Goal: Task Accomplishment & Management: Manage account settings

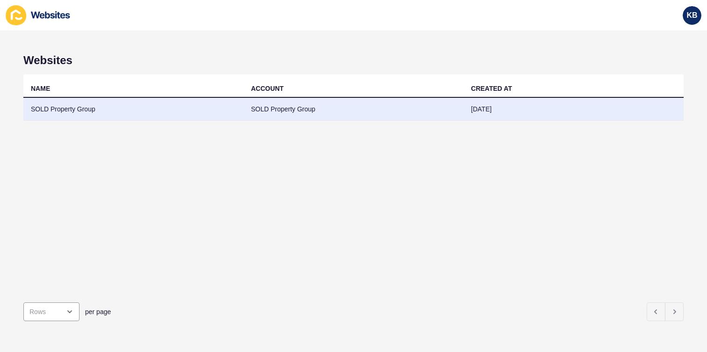
click at [70, 109] on td "SOLD Property Group" at bounding box center [133, 109] width 220 height 23
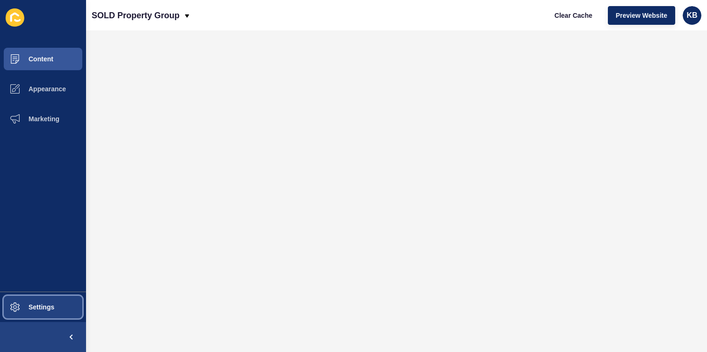
click at [39, 300] on button "Settings" at bounding box center [43, 307] width 86 height 30
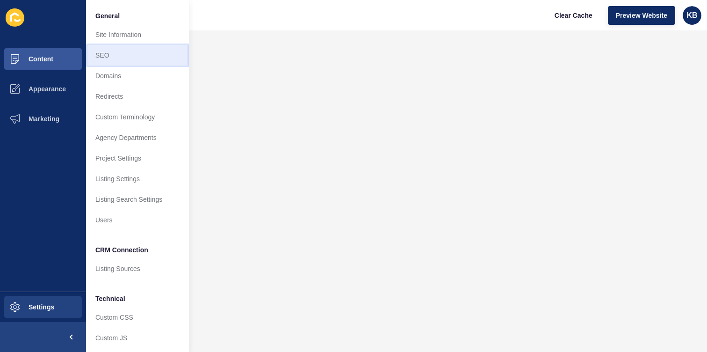
click at [117, 58] on link "SEO" at bounding box center [137, 55] width 103 height 21
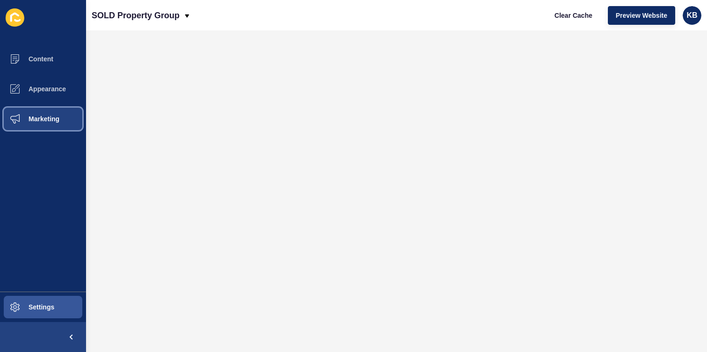
click at [53, 120] on span "Marketing" at bounding box center [29, 118] width 61 height 7
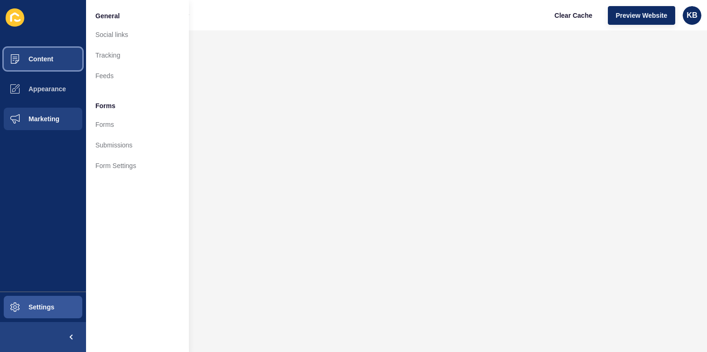
click at [52, 63] on button "Content" at bounding box center [43, 59] width 86 height 30
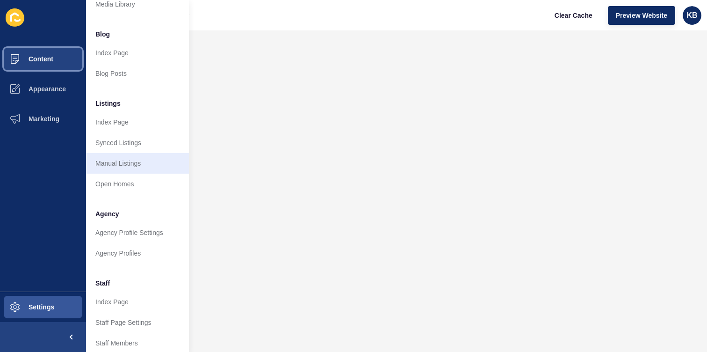
scroll to position [83, 0]
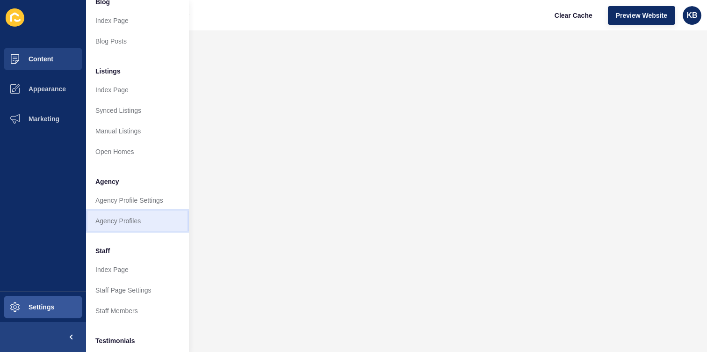
click at [117, 219] on link "Agency Profiles" at bounding box center [137, 221] width 103 height 21
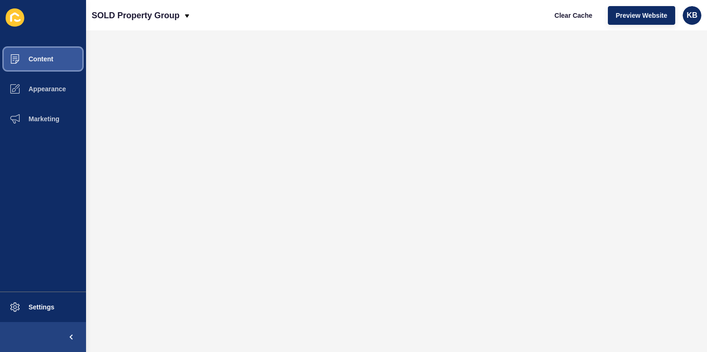
click at [50, 62] on span "Content" at bounding box center [26, 58] width 55 height 7
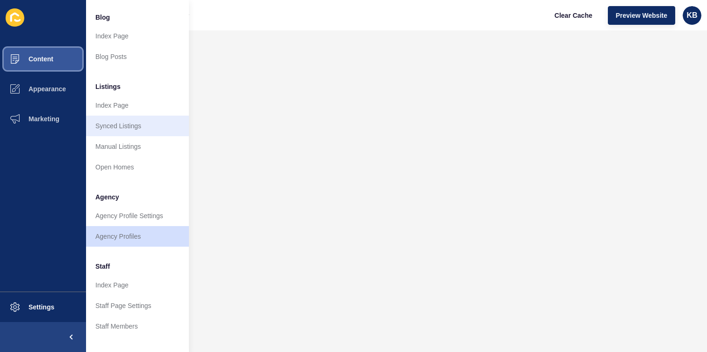
scroll to position [93, 0]
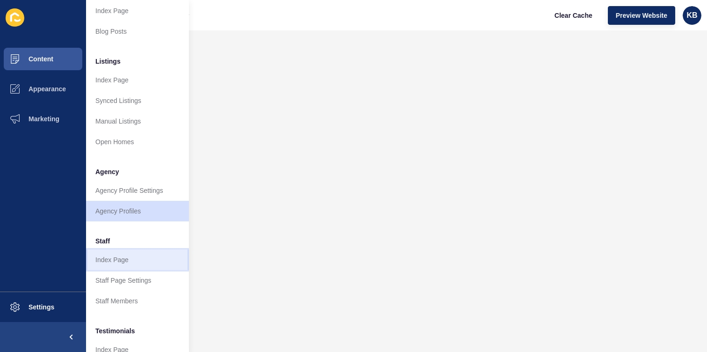
click at [127, 258] on link "Index Page" at bounding box center [137, 259] width 103 height 21
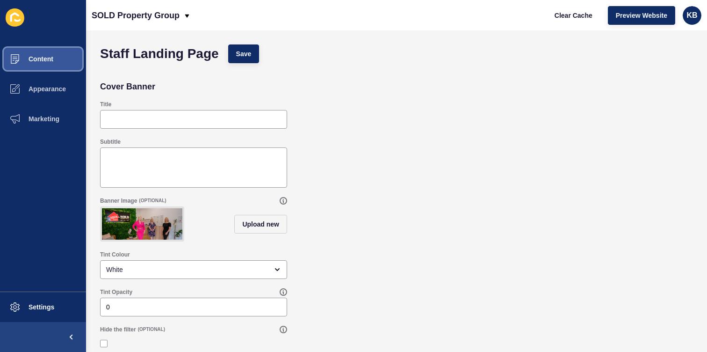
click at [57, 55] on button "Content" at bounding box center [43, 59] width 86 height 30
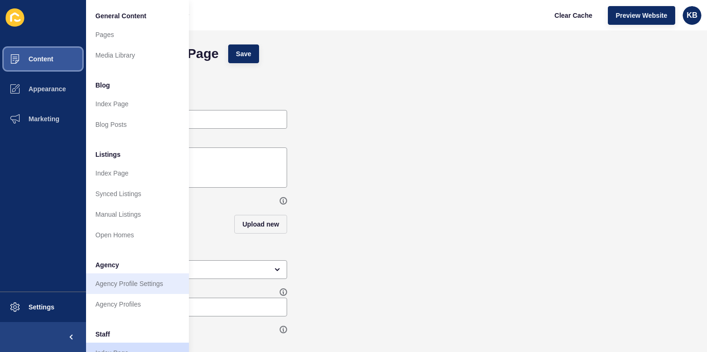
scroll to position [35, 0]
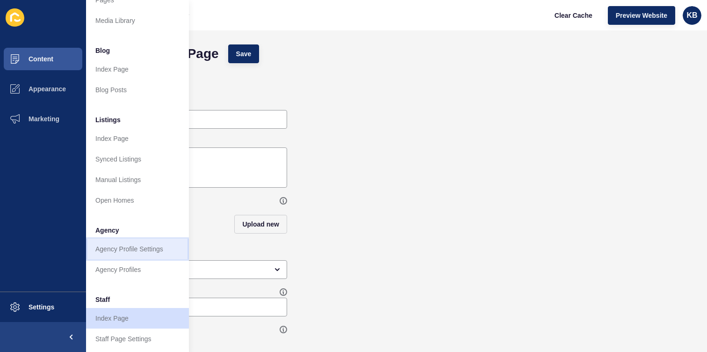
click at [139, 251] on link "Agency Profile Settings" at bounding box center [137, 249] width 103 height 21
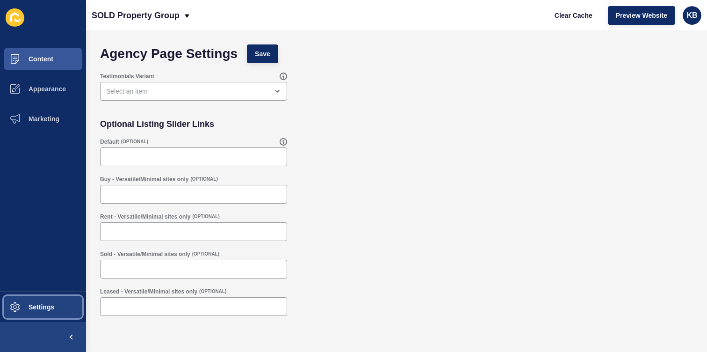
click at [36, 306] on span "Settings" at bounding box center [27, 306] width 56 height 7
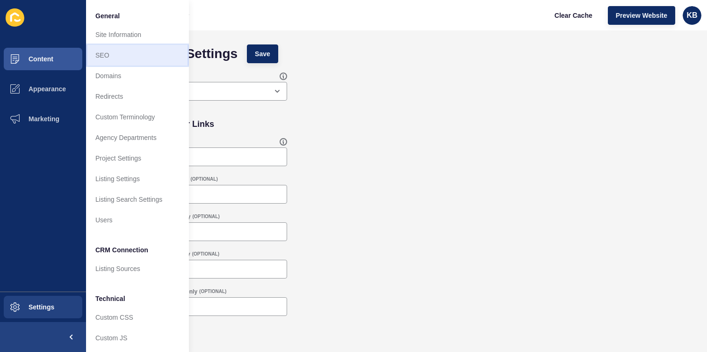
click at [133, 56] on link "SEO" at bounding box center [137, 55] width 103 height 21
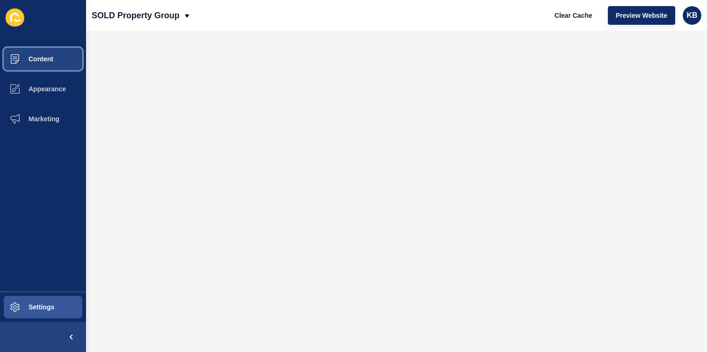
click at [46, 59] on span "Content" at bounding box center [26, 58] width 55 height 7
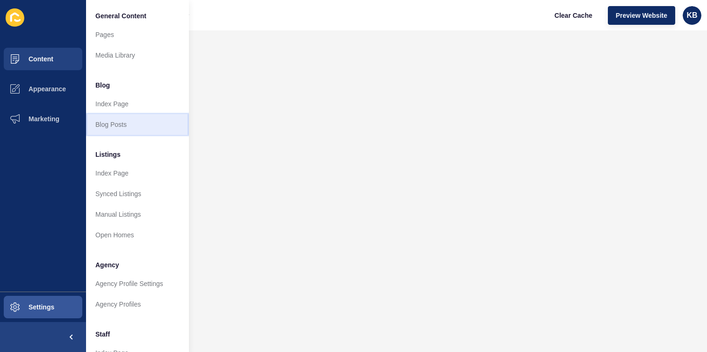
click at [142, 123] on link "Blog Posts" at bounding box center [137, 124] width 103 height 21
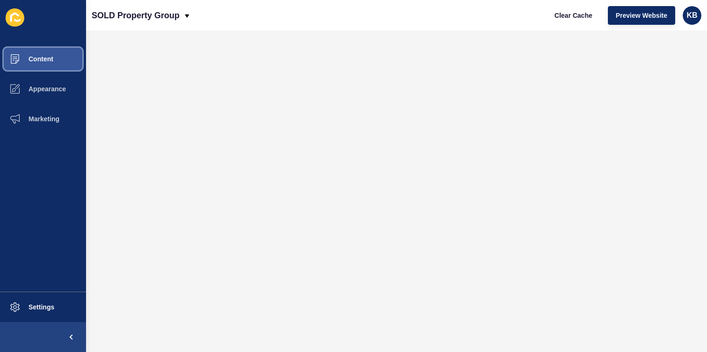
click at [47, 53] on button "Content" at bounding box center [43, 59] width 86 height 30
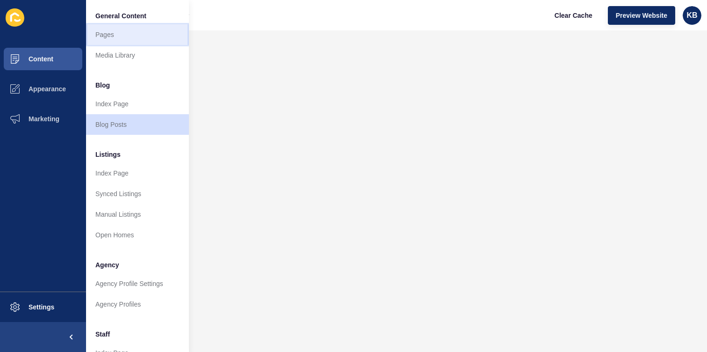
click at [120, 33] on link "Pages" at bounding box center [137, 34] width 103 height 21
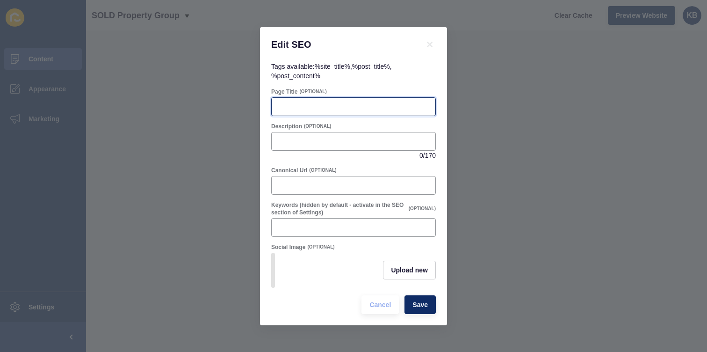
click at [280, 103] on input "Page Title" at bounding box center [353, 106] width 153 height 9
paste input "How to Add Value Before Selling Your Home – [GEOGRAPHIC_DATA] Experts"
type input "How to Add Value Before Selling Your Home – [GEOGRAPHIC_DATA] Experts"
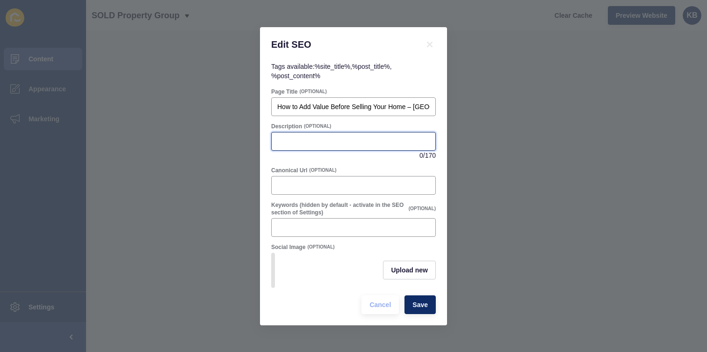
click at [301, 138] on input "Description" at bounding box center [353, 141] width 153 height 9
paste input "Learn proven ways to add value before selling your Brisbane property. Sold Prop…"
type input "Learn proven ways to add value before selling your Brisbane property. Sold Prop…"
click at [418, 304] on span "Save" at bounding box center [420, 304] width 15 height 9
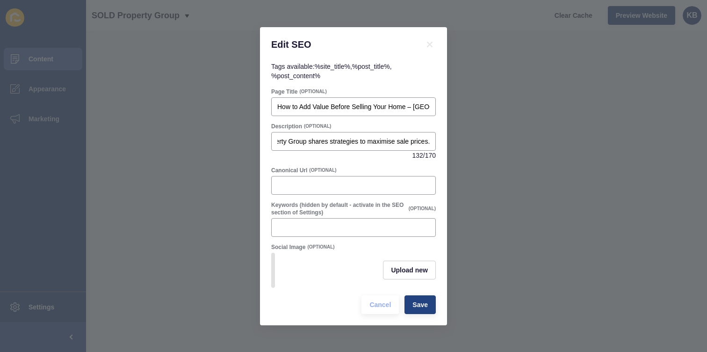
scroll to position [0, 0]
click at [430, 45] on icon at bounding box center [430, 45] width 6 height 6
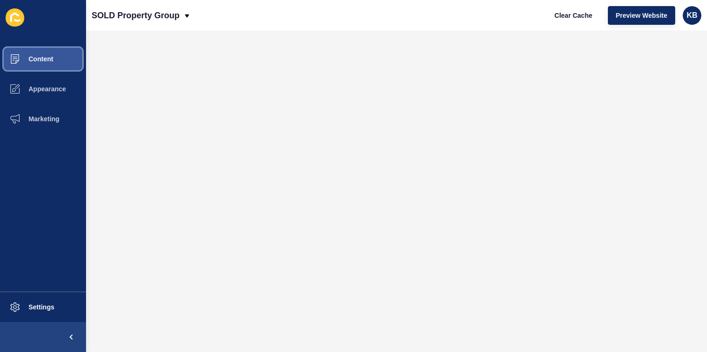
click at [40, 59] on span "Content" at bounding box center [26, 58] width 55 height 7
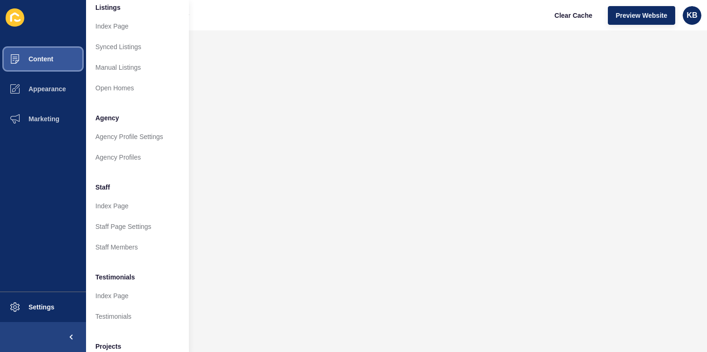
scroll to position [137, 0]
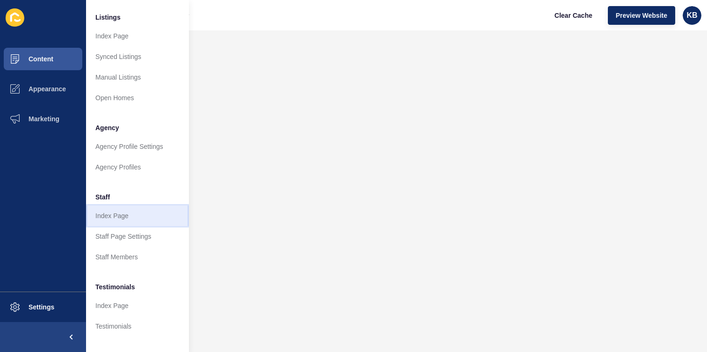
click at [117, 215] on link "Index Page" at bounding box center [137, 215] width 103 height 21
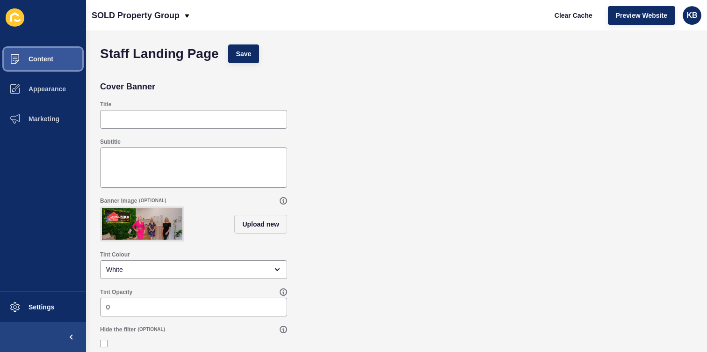
click at [39, 57] on span "Content" at bounding box center [26, 58] width 55 height 7
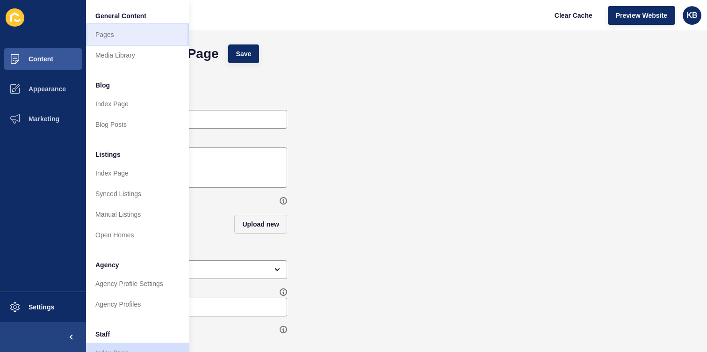
click at [112, 33] on link "Pages" at bounding box center [137, 34] width 103 height 21
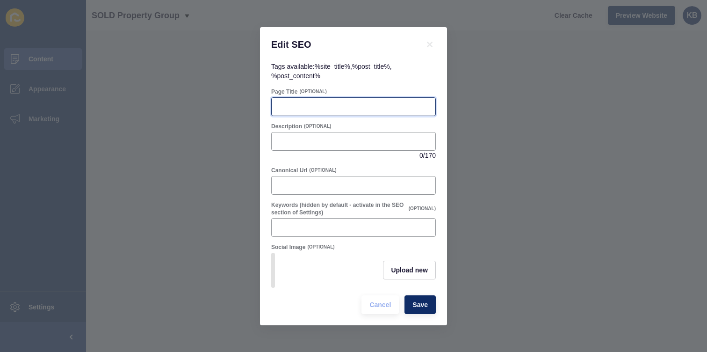
click at [282, 104] on input "Page Title" at bounding box center [353, 106] width 153 height 9
paste input "About Sold Property Group – Brisbane Real Estate Agency"
type input "About Sold Property Group – Brisbane Real Estate Agency"
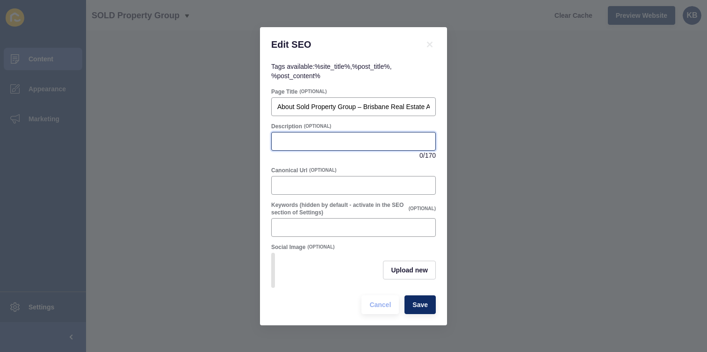
click at [309, 139] on input "Description" at bounding box center [353, 141] width 153 height 9
paste input "Sold Property Group provides complete real estate solutions in [GEOGRAPHIC_DATA…"
type input "Sold Property Group provides complete real estate solutions in [GEOGRAPHIC_DATA…"
click at [423, 302] on span "Save" at bounding box center [420, 304] width 15 height 9
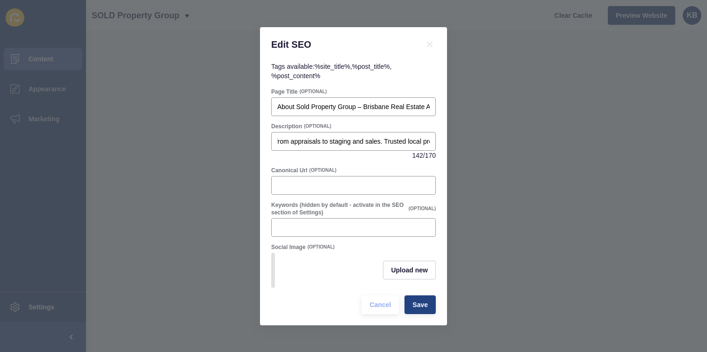
scroll to position [0, 0]
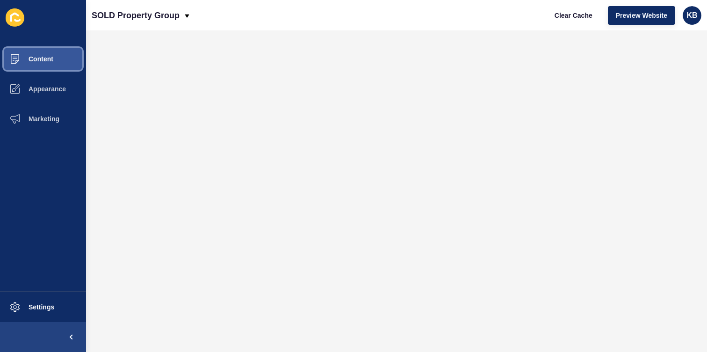
click at [60, 57] on button "Content" at bounding box center [43, 59] width 86 height 30
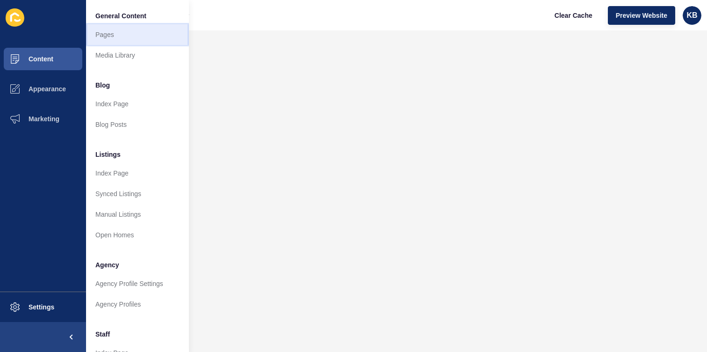
click at [114, 37] on link "Pages" at bounding box center [137, 34] width 103 height 21
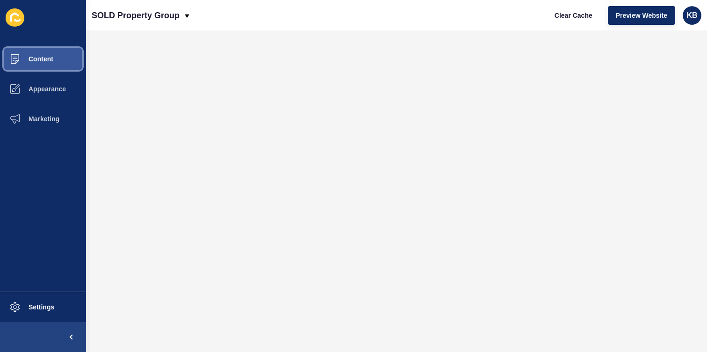
click at [54, 56] on button "Content" at bounding box center [43, 59] width 86 height 30
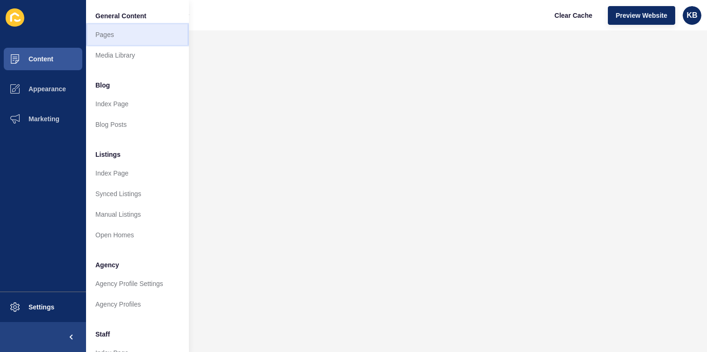
click at [120, 36] on link "Pages" at bounding box center [137, 34] width 103 height 21
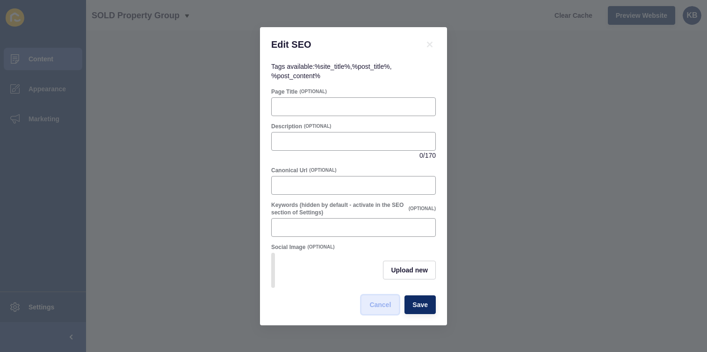
click at [380, 303] on span "Cancel" at bounding box center [381, 304] width 22 height 9
click at [306, 103] on input "Page Title" at bounding box center [353, 106] width 153 height 9
paste input "Free Property Appraisal in [GEOGRAPHIC_DATA] – Sold Property Group"
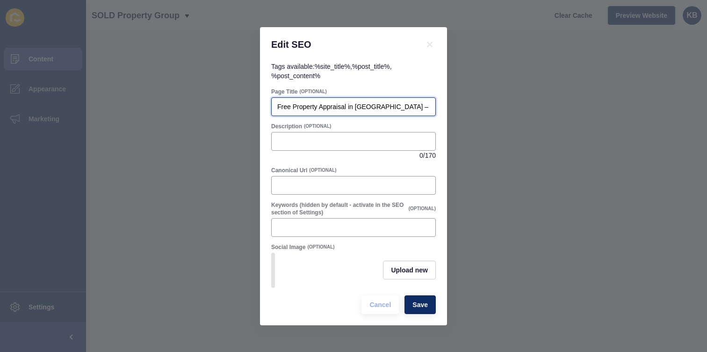
scroll to position [0, 18]
type input "Free Property Appraisal in [GEOGRAPHIC_DATA] – Sold Property Group"
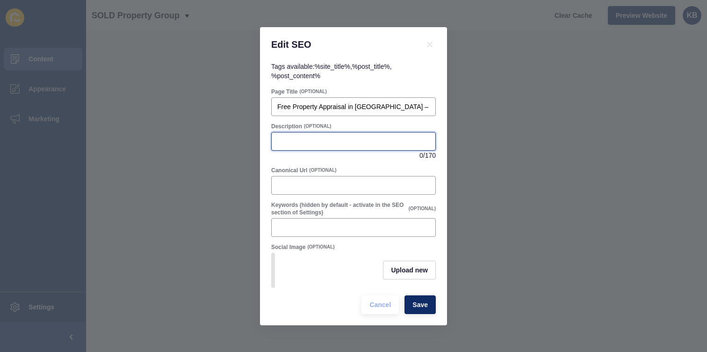
click at [290, 137] on input "Description" at bounding box center [353, 141] width 153 height 9
paste input "Find out your home’s value with a free [GEOGRAPHIC_DATA] property appraisal. So…"
type input "Find out your home’s value with a free [GEOGRAPHIC_DATA] property appraisal. So…"
click at [422, 303] on span "Save" at bounding box center [420, 304] width 15 height 9
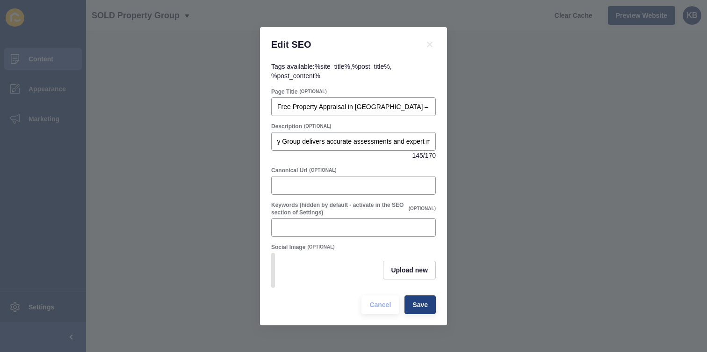
scroll to position [0, 0]
click at [421, 304] on span "Save" at bounding box center [420, 304] width 15 height 9
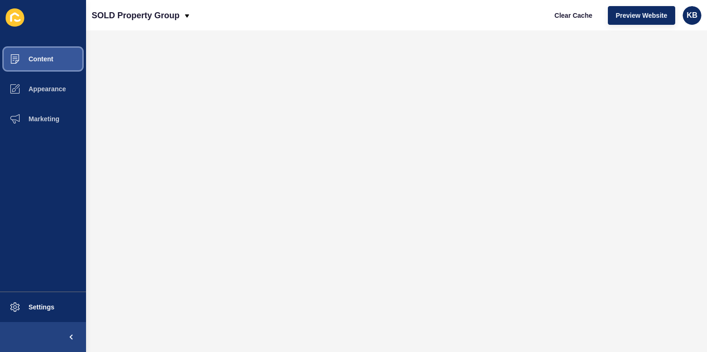
click at [43, 60] on span "Content" at bounding box center [26, 58] width 55 height 7
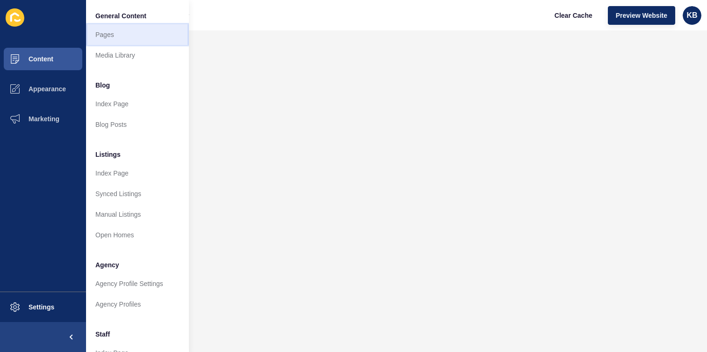
click at [130, 35] on link "Pages" at bounding box center [137, 34] width 103 height 21
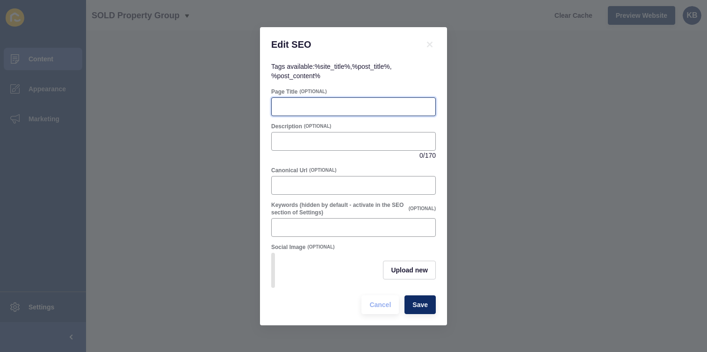
click at [306, 106] on input "Page Title" at bounding box center [353, 106] width 153 height 9
paste input "Selling Tips – How to Sell Your Home in [GEOGRAPHIC_DATA]"
type input "Selling Tips – How to Sell Your Home in [GEOGRAPHIC_DATA]"
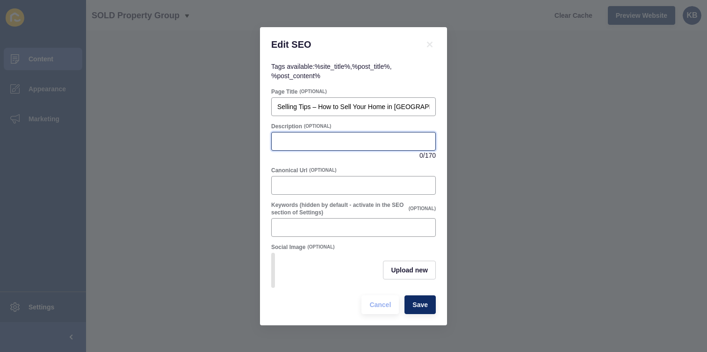
click at [283, 139] on input "Description" at bounding box center [353, 141] width 153 height 9
paste input "Discover expert selling tips from Sold Property Group. Learn how to present you…"
type input "Discover expert selling tips from Sold Property Group. Learn how to present you…"
click at [423, 301] on span "Save" at bounding box center [420, 304] width 15 height 9
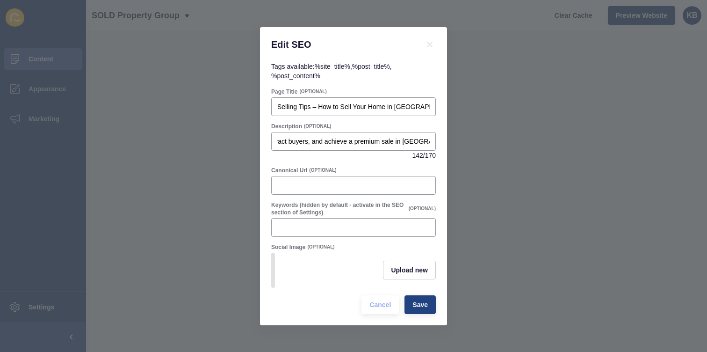
scroll to position [0, 0]
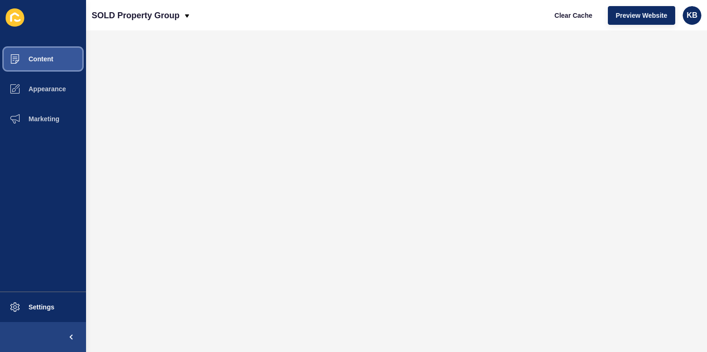
click at [46, 57] on span "Content" at bounding box center [26, 58] width 55 height 7
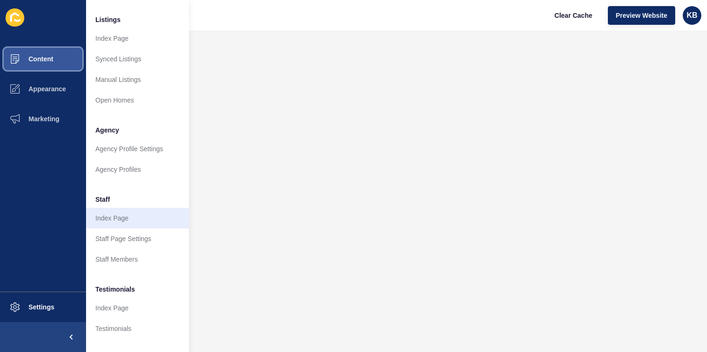
scroll to position [136, 0]
click at [113, 220] on link "Index Page" at bounding box center [137, 217] width 103 height 21
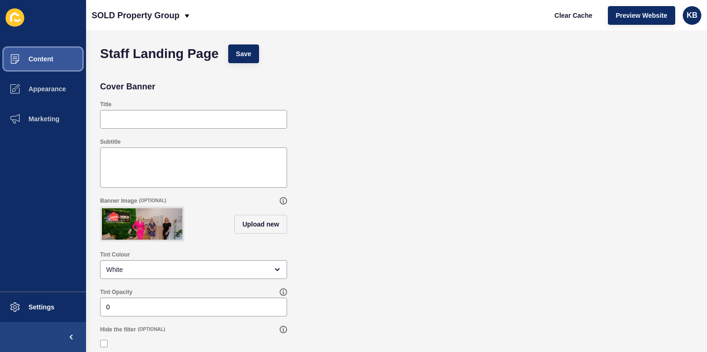
click at [43, 57] on span "Content" at bounding box center [26, 58] width 55 height 7
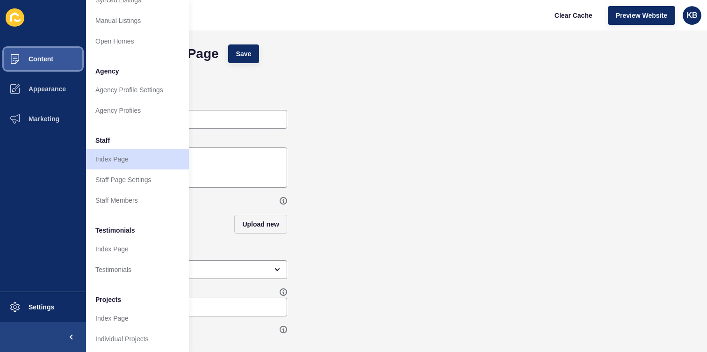
scroll to position [197, 0]
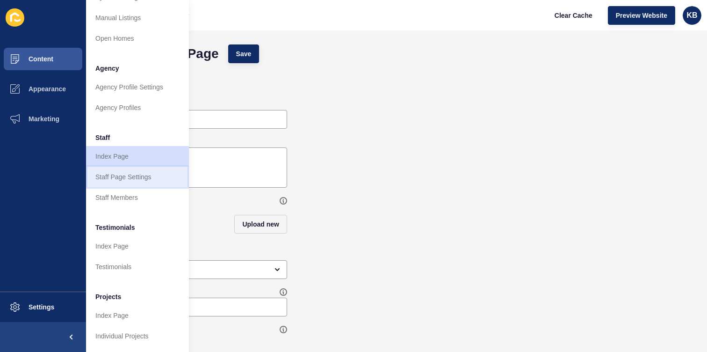
click at [117, 176] on link "Staff Page Settings" at bounding box center [137, 177] width 103 height 21
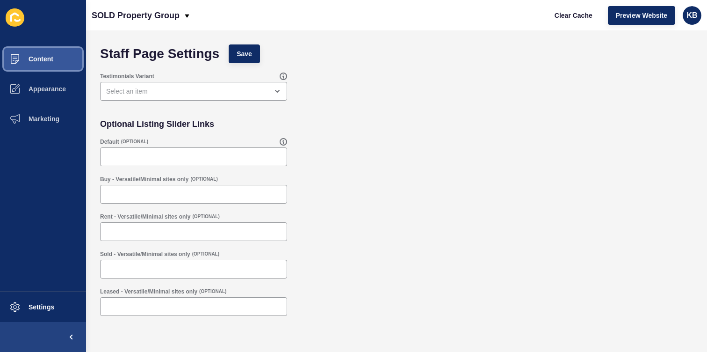
click at [41, 63] on button "Content" at bounding box center [43, 59] width 86 height 30
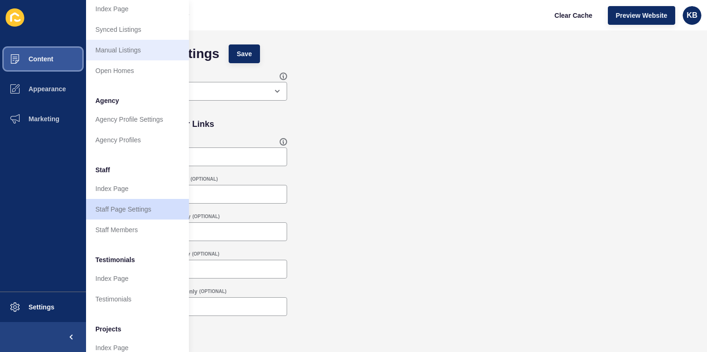
scroll to position [168, 0]
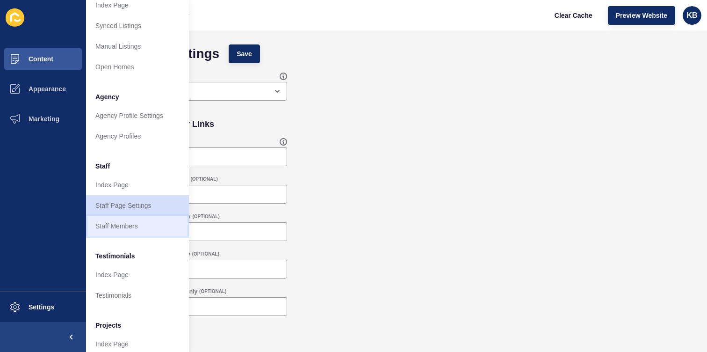
click at [140, 226] on link "Staff Members" at bounding box center [137, 226] width 103 height 21
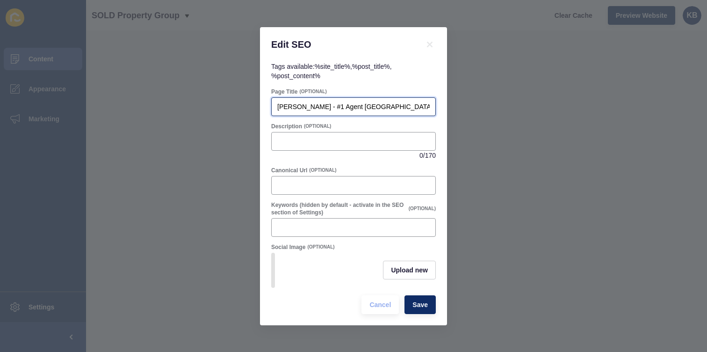
click at [338, 105] on input "[PERSON_NAME] - #1 Agent [GEOGRAPHIC_DATA] & Tingalpa" at bounding box center [353, 106] width 153 height 9
click at [376, 106] on input "[PERSON_NAME] - #1 Agent [GEOGRAPHIC_DATA] & Tingalpa" at bounding box center [353, 106] width 153 height 9
paste input "– Principal of Sold Property Group, [GEOGRAPHIC_DATA] Real Estate"
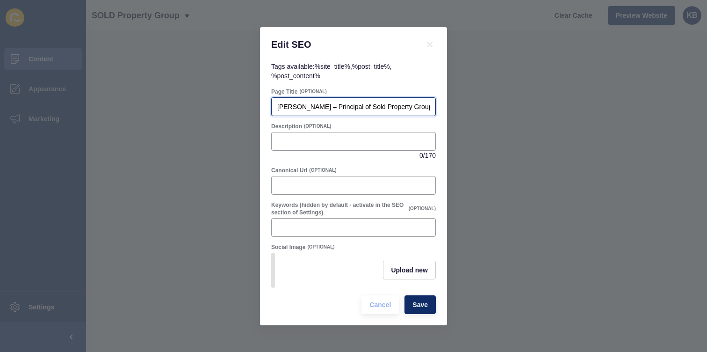
scroll to position [0, 58]
click at [330, 108] on input "[PERSON_NAME] – Principal of Sold Property Group, [GEOGRAPHIC_DATA] Real Estate" at bounding box center [353, 106] width 153 height 9
type input "[PERSON_NAME] – Principal of Sold Property Group, [GEOGRAPHIC_DATA] Real Estate"
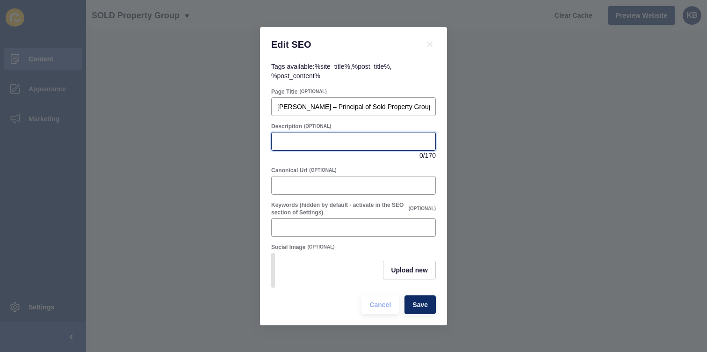
click at [291, 139] on input "Description" at bounding box center [353, 141] width 153 height 9
paste input "[PERSON_NAME] is a Brisbane real estate principal with 30+ years’ experience an…"
type input "[PERSON_NAME] is a Brisbane real estate principal with 30+ years’ experience an…"
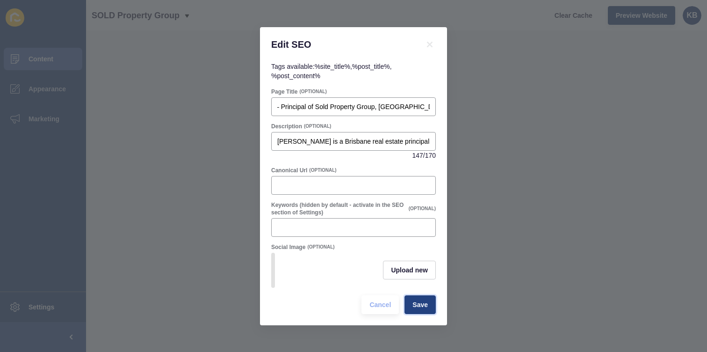
click at [419, 304] on span "Save" at bounding box center [420, 304] width 15 height 9
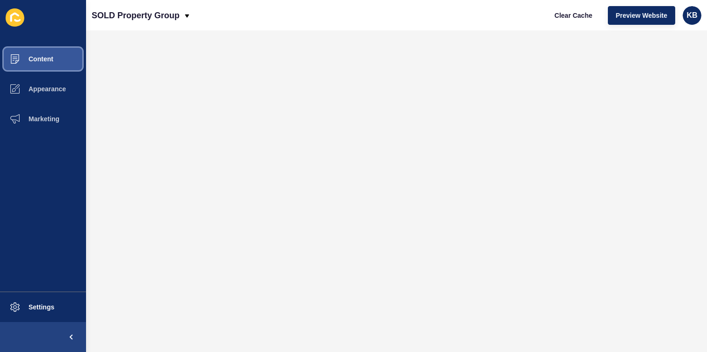
click at [50, 59] on span "Content" at bounding box center [26, 58] width 55 height 7
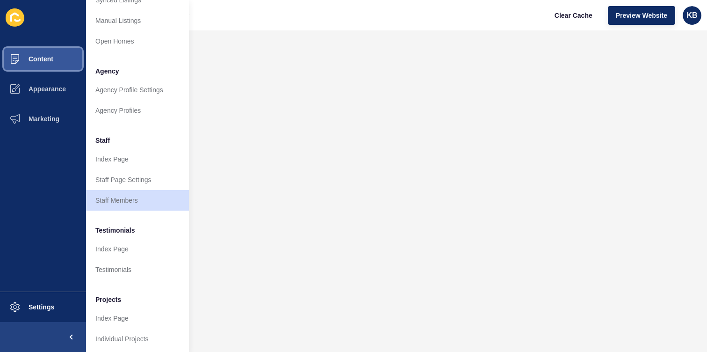
scroll to position [197, 0]
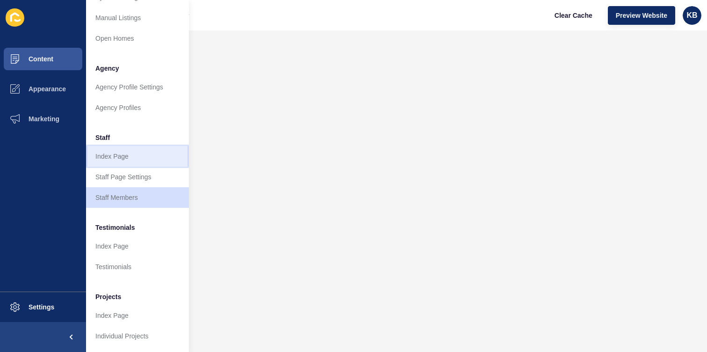
click at [108, 158] on link "Index Page" at bounding box center [137, 156] width 103 height 21
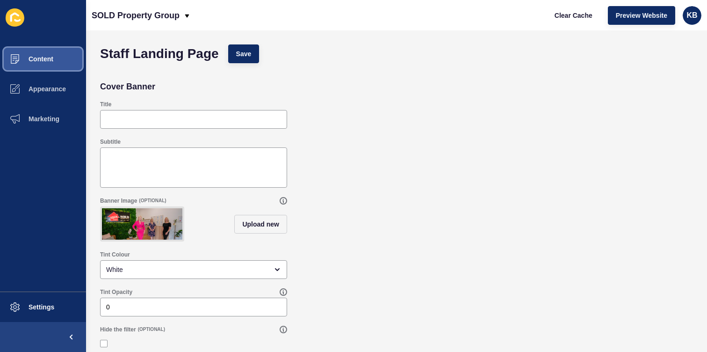
click at [39, 60] on span "Content" at bounding box center [26, 58] width 55 height 7
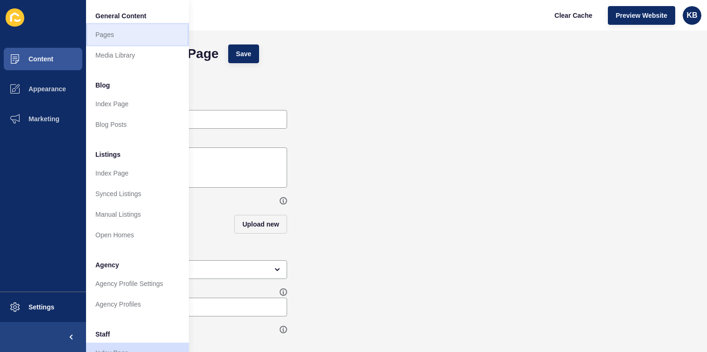
click at [109, 33] on link "Pages" at bounding box center [137, 34] width 103 height 21
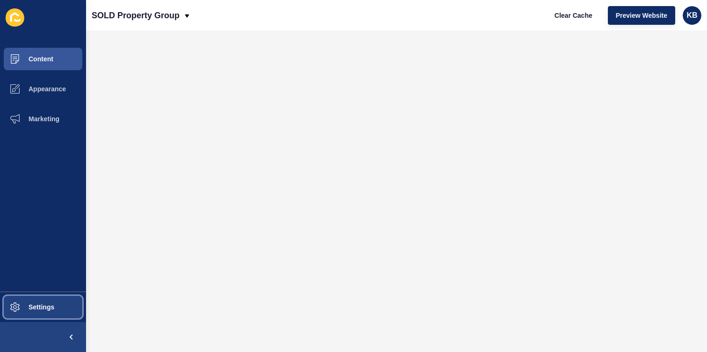
click at [38, 300] on button "Settings" at bounding box center [43, 307] width 86 height 30
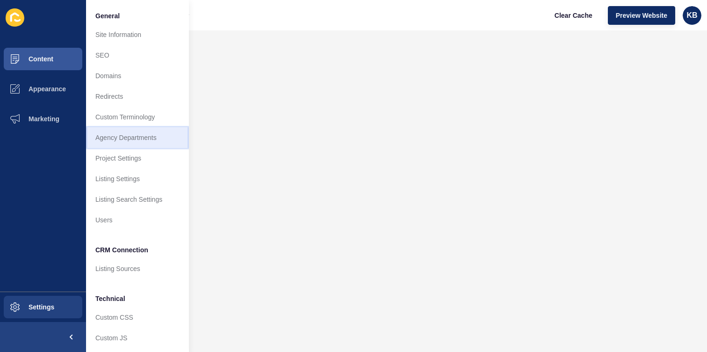
click at [131, 137] on link "Agency Departments" at bounding box center [137, 137] width 103 height 21
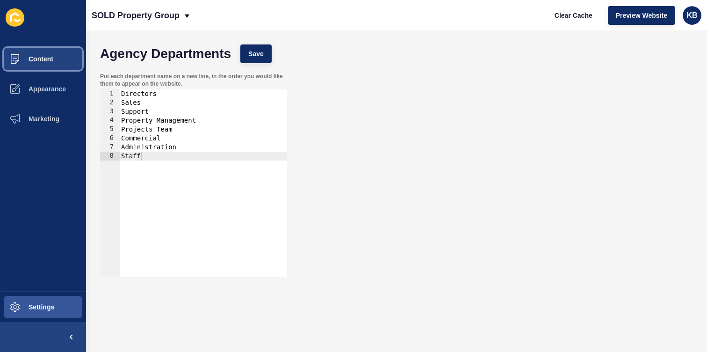
click at [63, 60] on button "Content" at bounding box center [43, 59] width 86 height 30
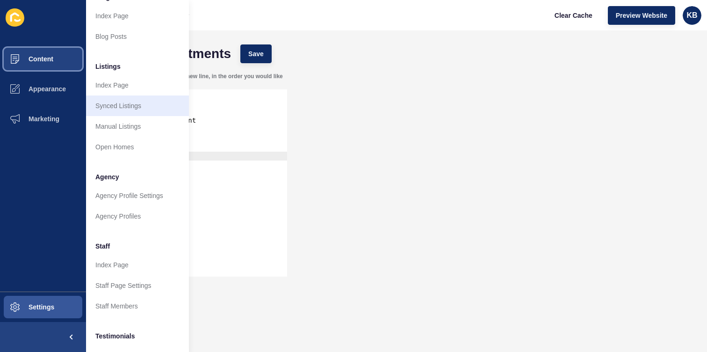
scroll to position [94, 0]
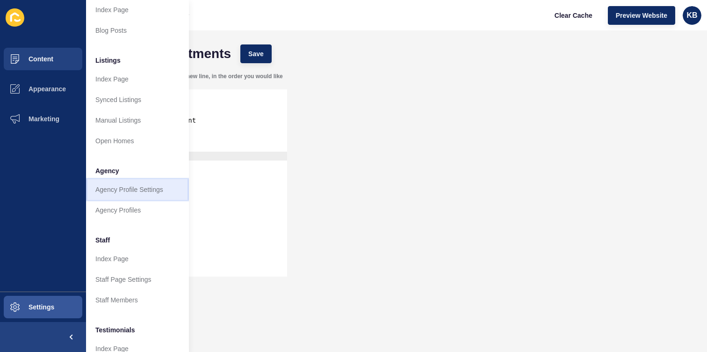
click at [157, 188] on link "Agency Profile Settings" at bounding box center [137, 189] width 103 height 21
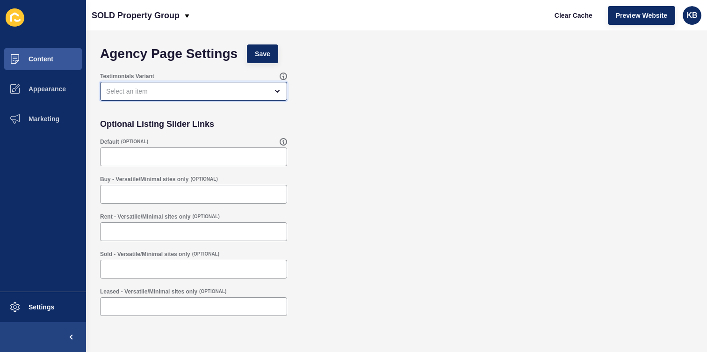
click at [201, 90] on div "open menu" at bounding box center [187, 91] width 162 height 9
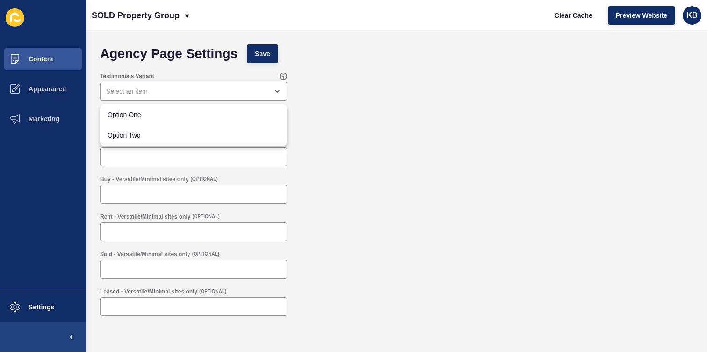
click at [332, 91] on div "Testimonials Variant" at bounding box center [396, 86] width 603 height 37
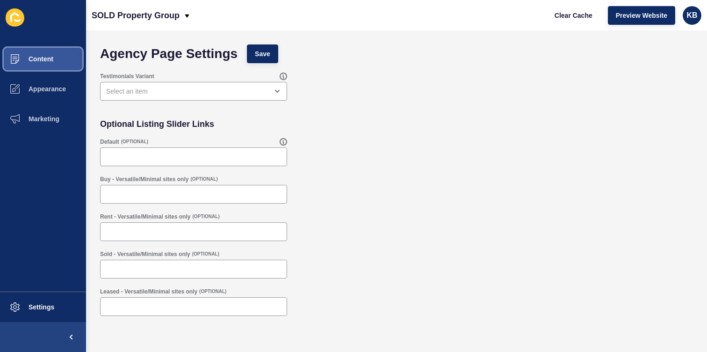
click at [53, 54] on button "Content" at bounding box center [43, 59] width 86 height 30
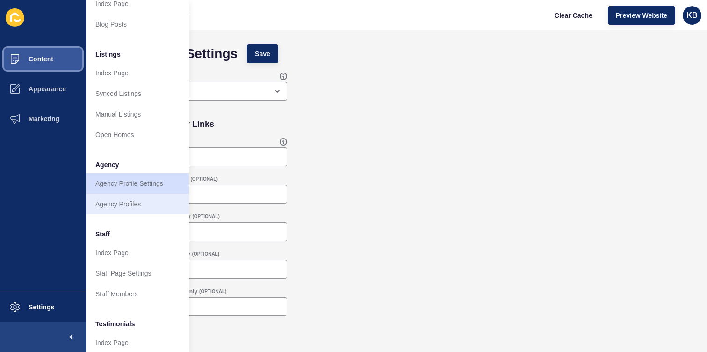
scroll to position [102, 0]
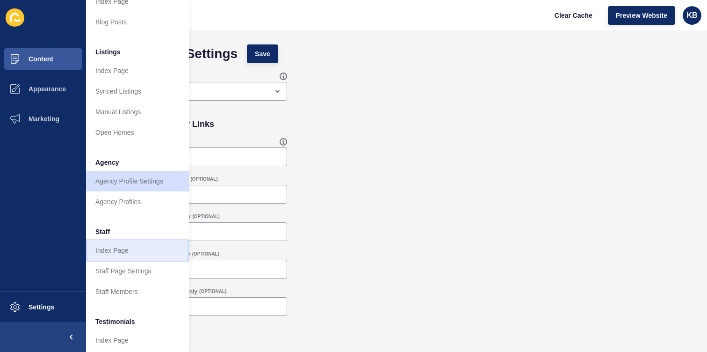
click at [142, 249] on link "Index Page" at bounding box center [137, 250] width 103 height 21
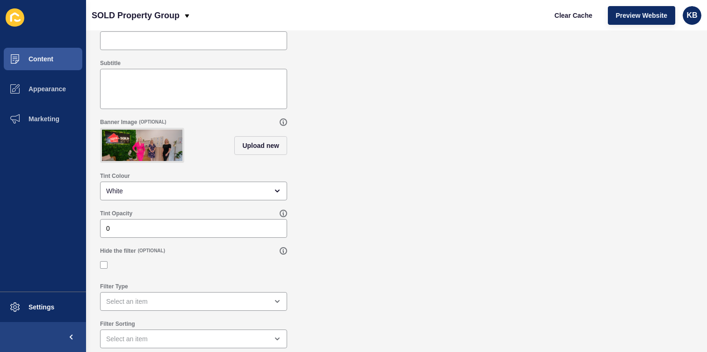
scroll to position [80, 0]
click at [49, 56] on span "Content" at bounding box center [26, 58] width 55 height 7
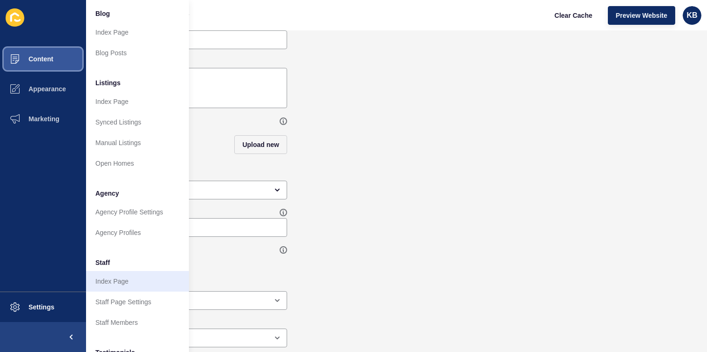
scroll to position [95, 0]
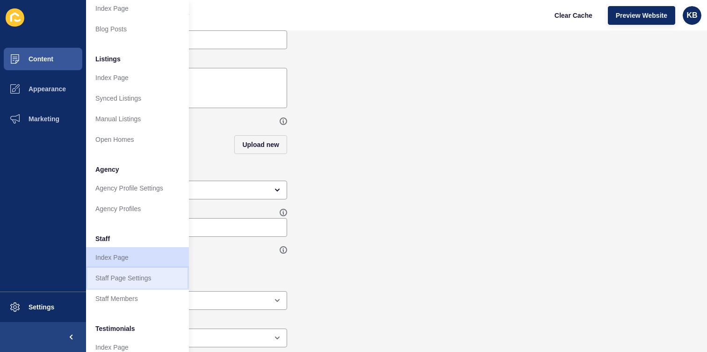
click at [150, 277] on link "Staff Page Settings" at bounding box center [137, 278] width 103 height 21
